Goal: Check status: Check status

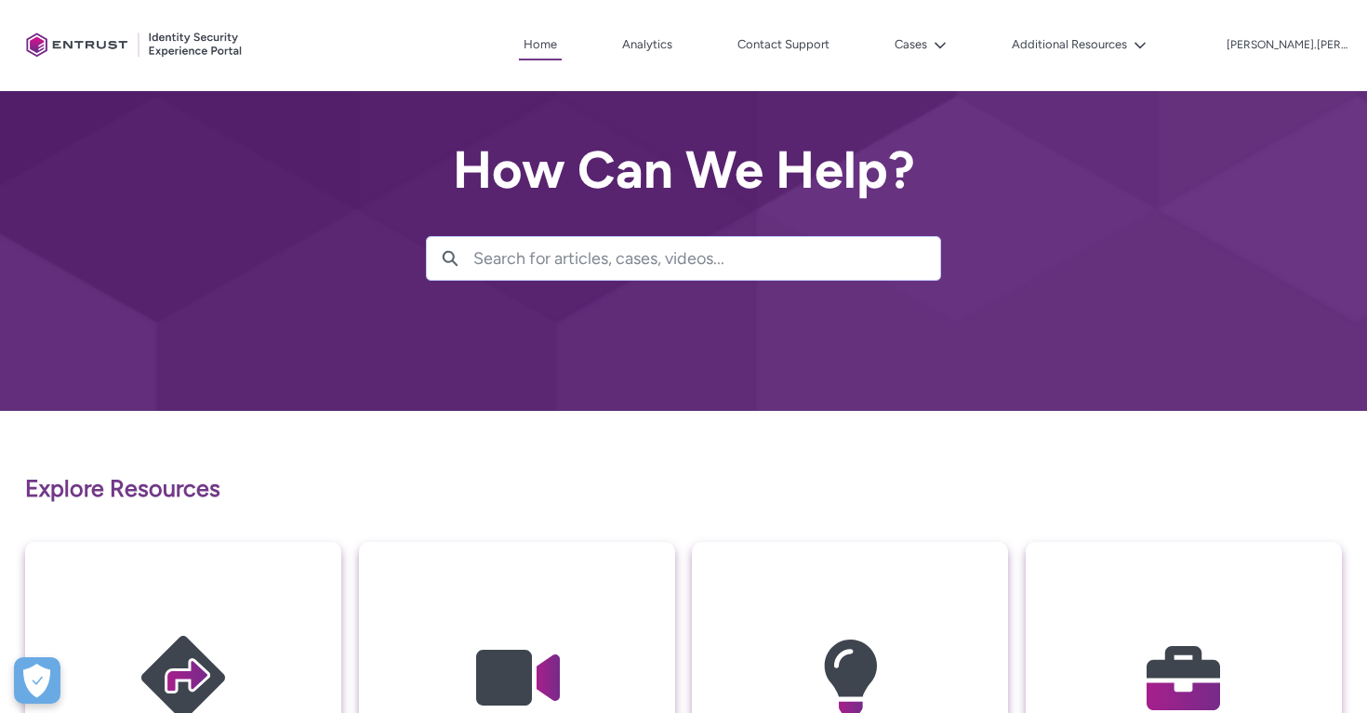
click at [951, 60] on li "Cases" at bounding box center [892, 46] width 117 height 30
click at [951, 46] on button "Cases" at bounding box center [920, 45] width 61 height 28
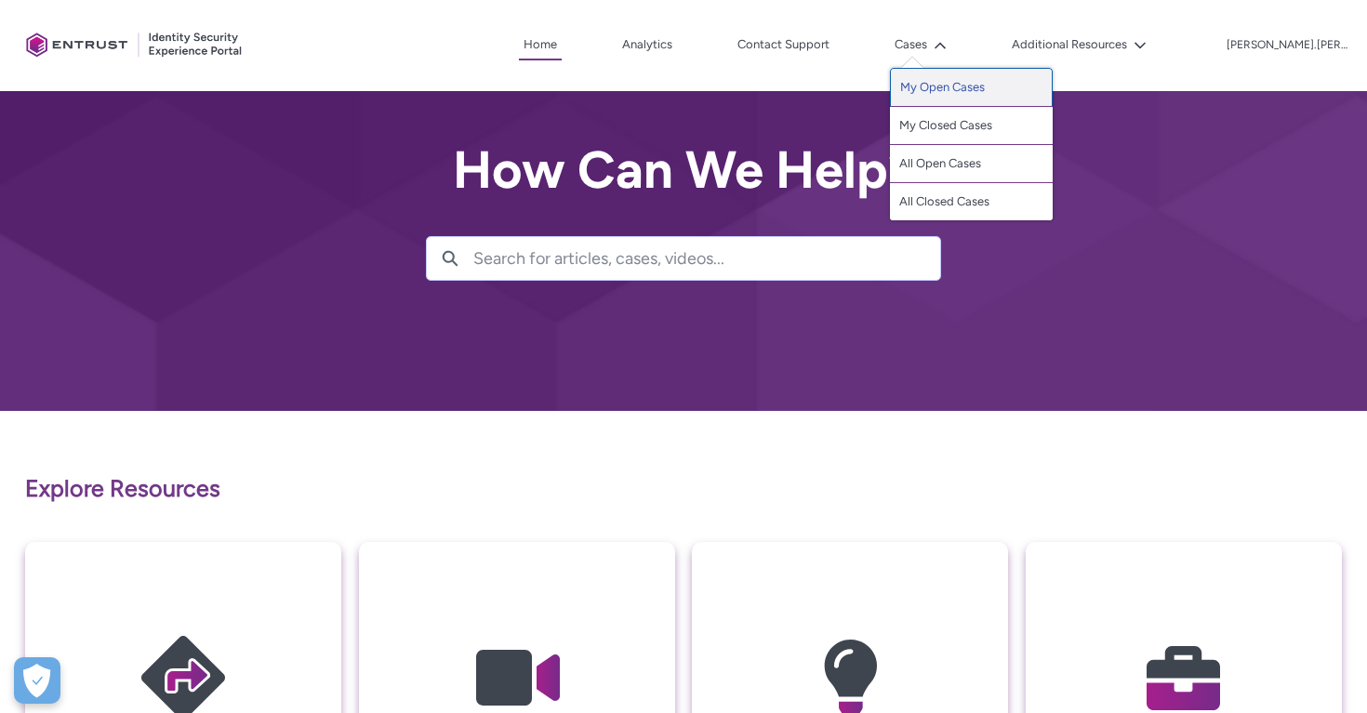
click at [976, 85] on link "My Open Cases" at bounding box center [971, 87] width 163 height 39
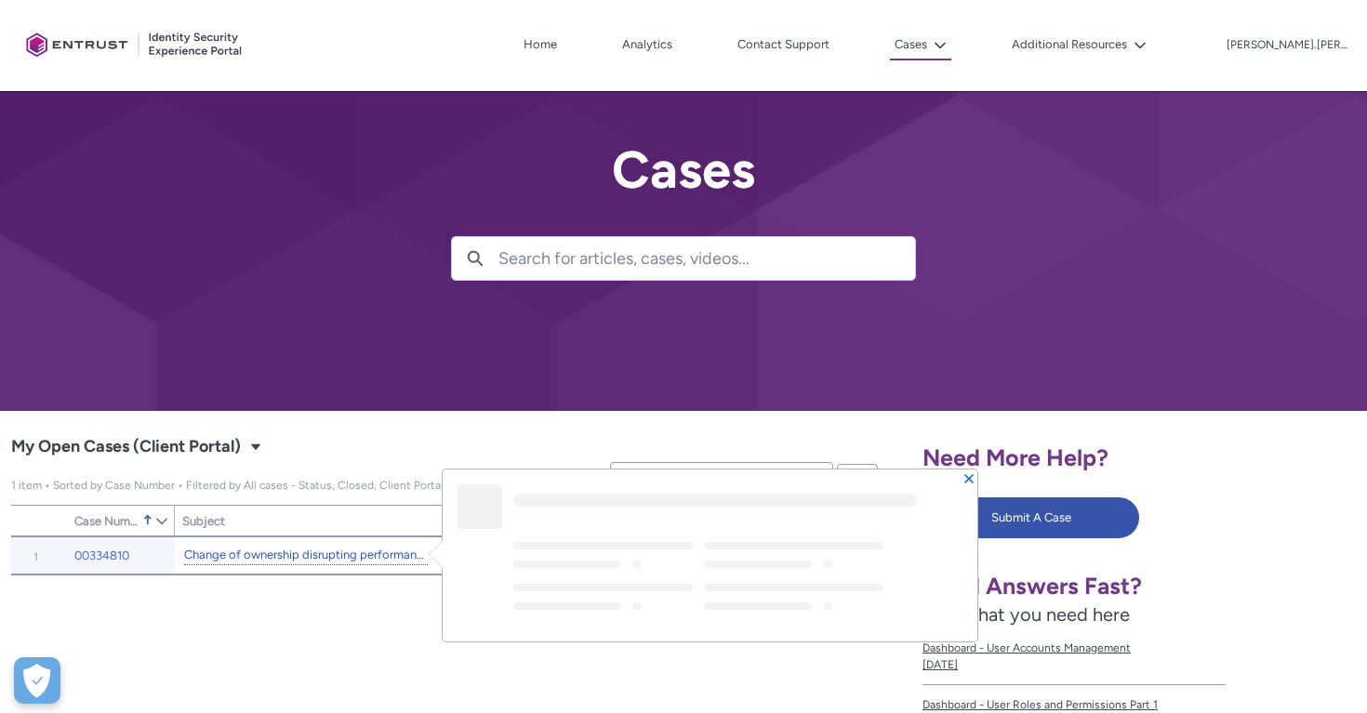
click at [326, 547] on link "Change of ownership disrupting performance" at bounding box center [306, 556] width 244 height 20
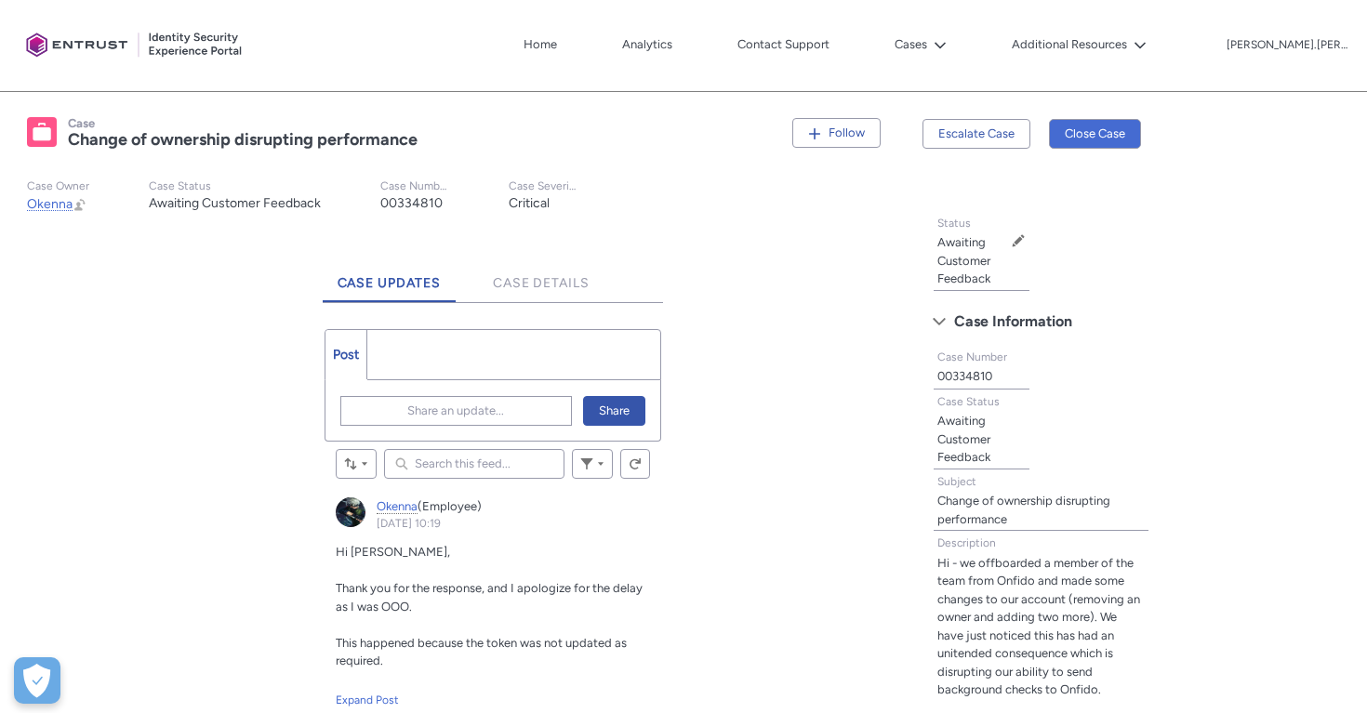
scroll to position [465, 0]
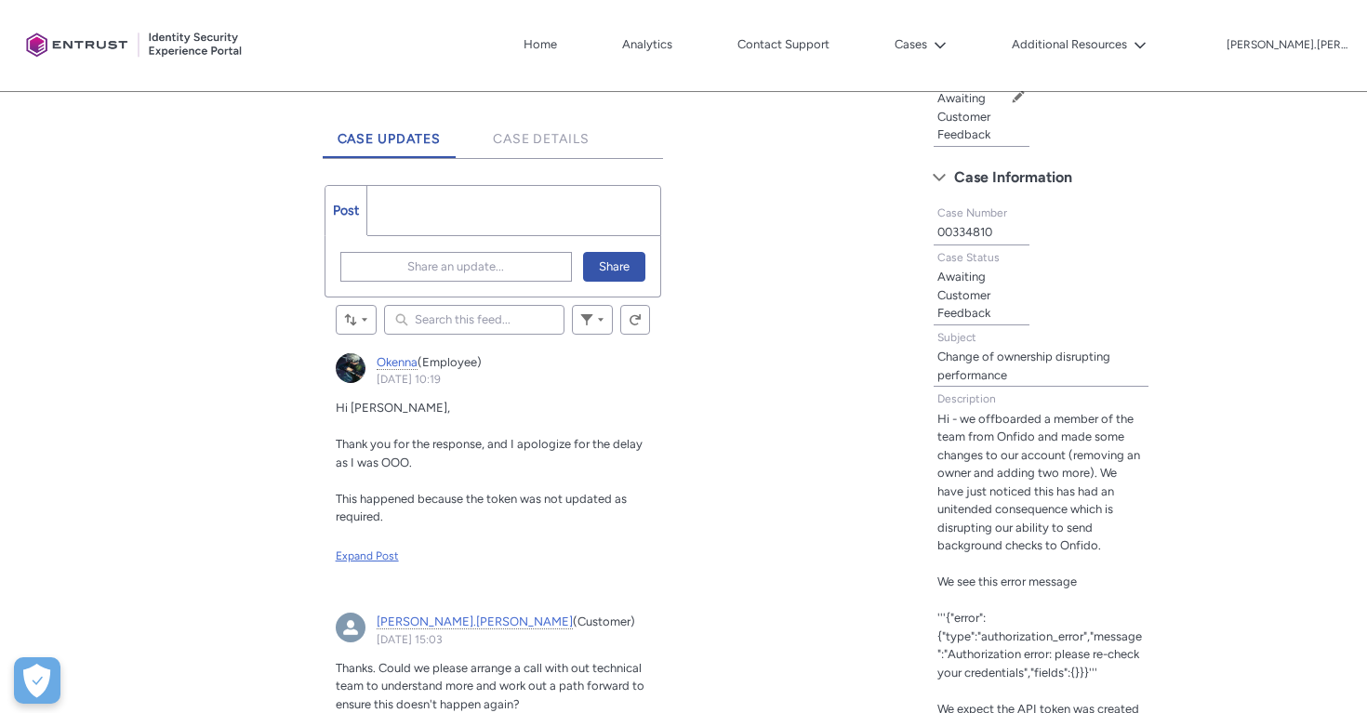
click at [350, 550] on div "Expand Post" at bounding box center [493, 556] width 315 height 17
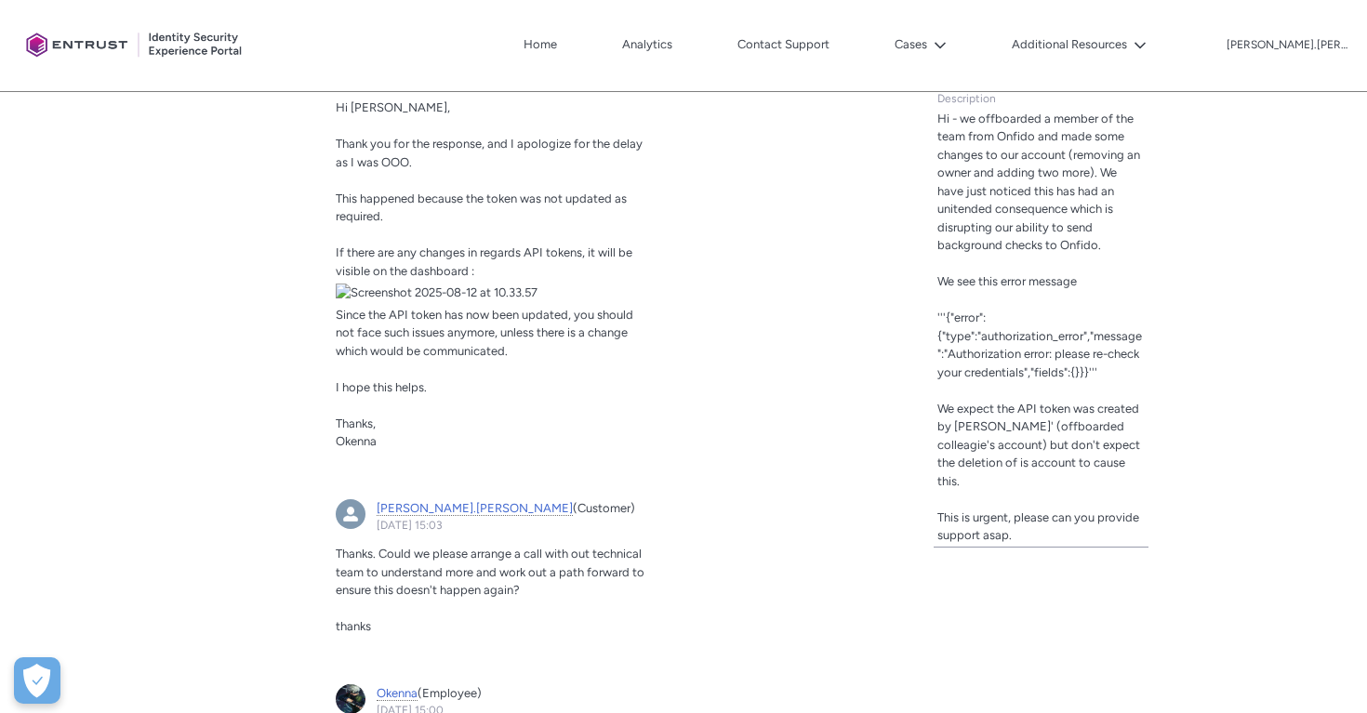
scroll to position [766, 0]
